Goal: Browse casually

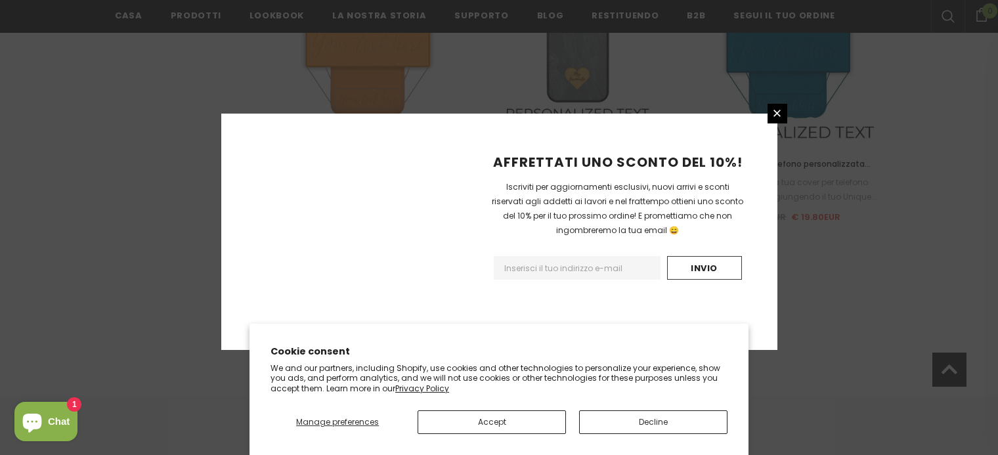
scroll to position [1622, 0]
